Goal: Find contact information: Find contact information

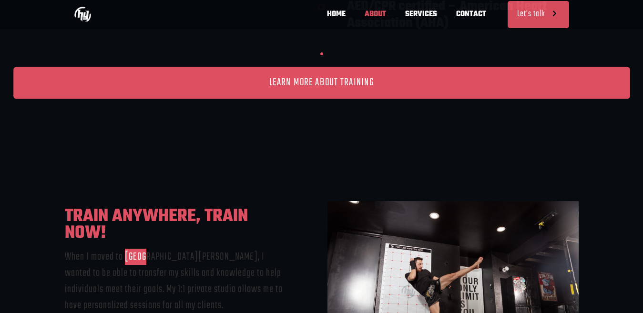
scroll to position [1812, 0]
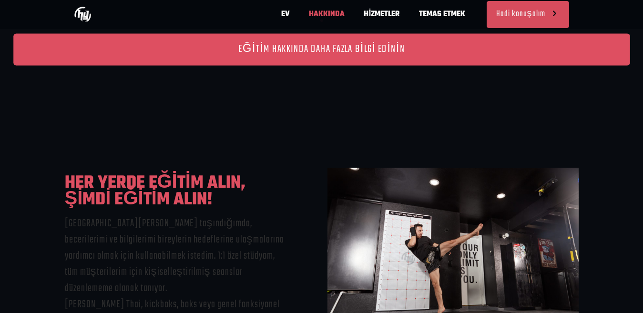
click at [254, 168] on div "HER YERDE EĞİTİM ALIN, ŞİMDİ EĞİTİM ALIN! San Diego'ya taşındığımda, becerileri…" at bounding box center [177, 268] width 225 height 201
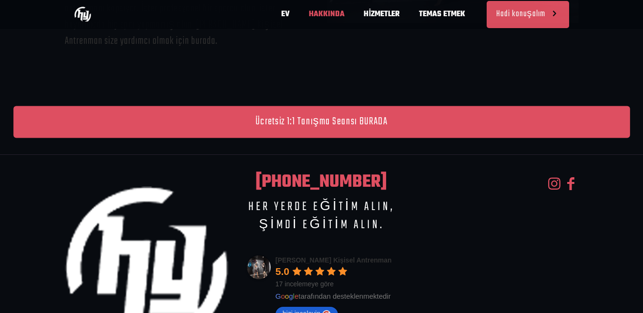
scroll to position [0, 0]
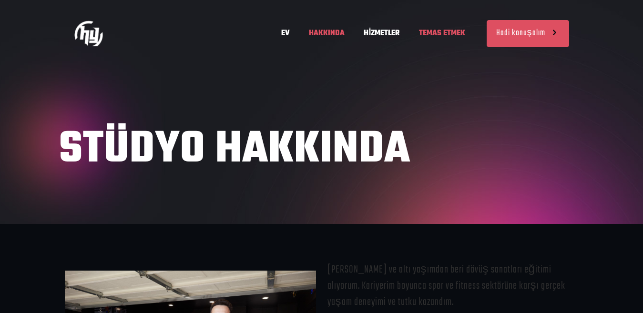
click at [453, 35] on font "TEMAS ETMEK" at bounding box center [442, 33] width 46 height 12
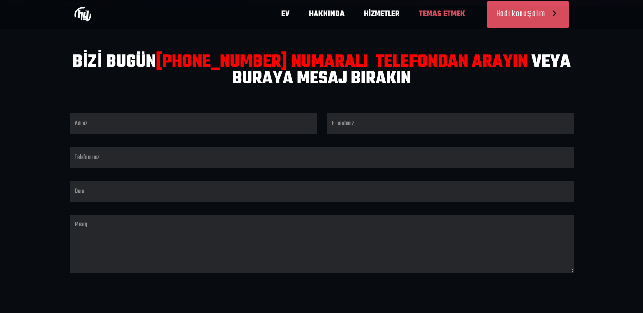
scroll to position [1086, 0]
